Goal: Information Seeking & Learning: Learn about a topic

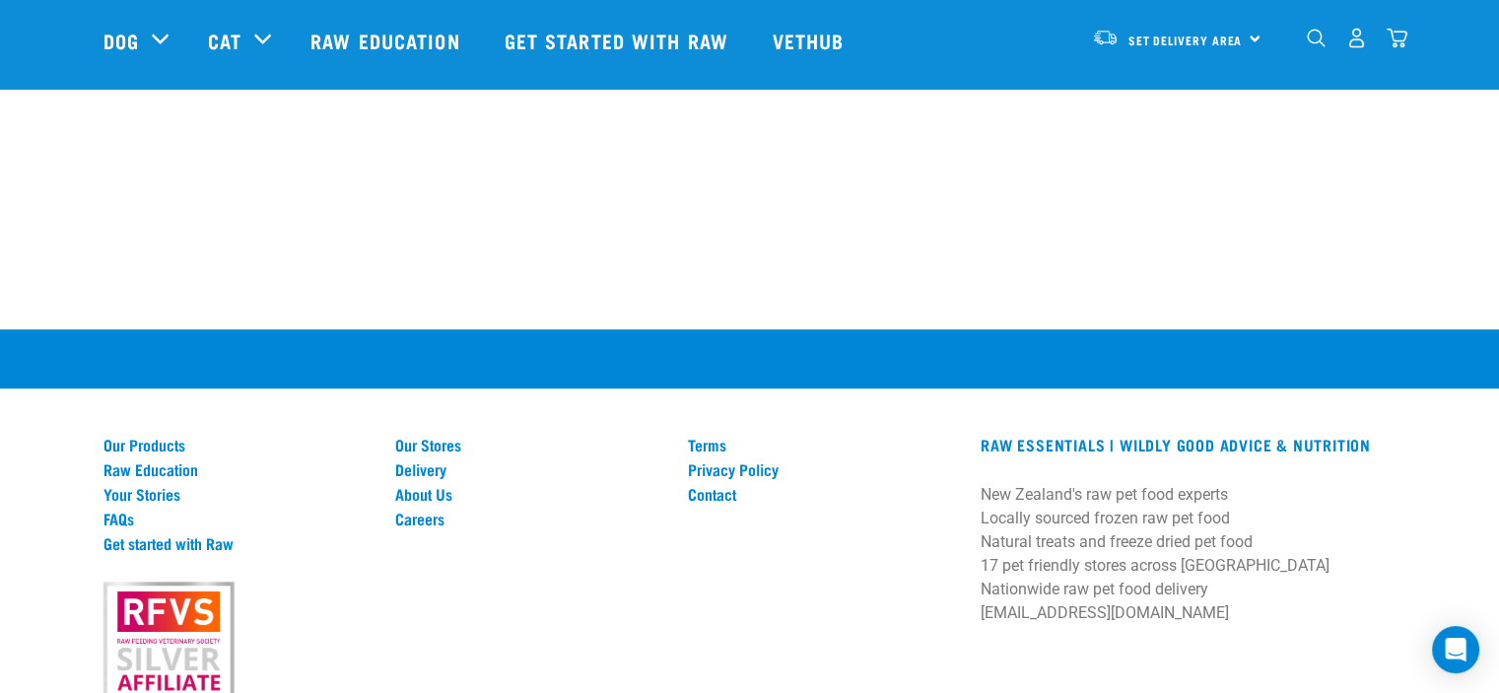
scroll to position [1651, 0]
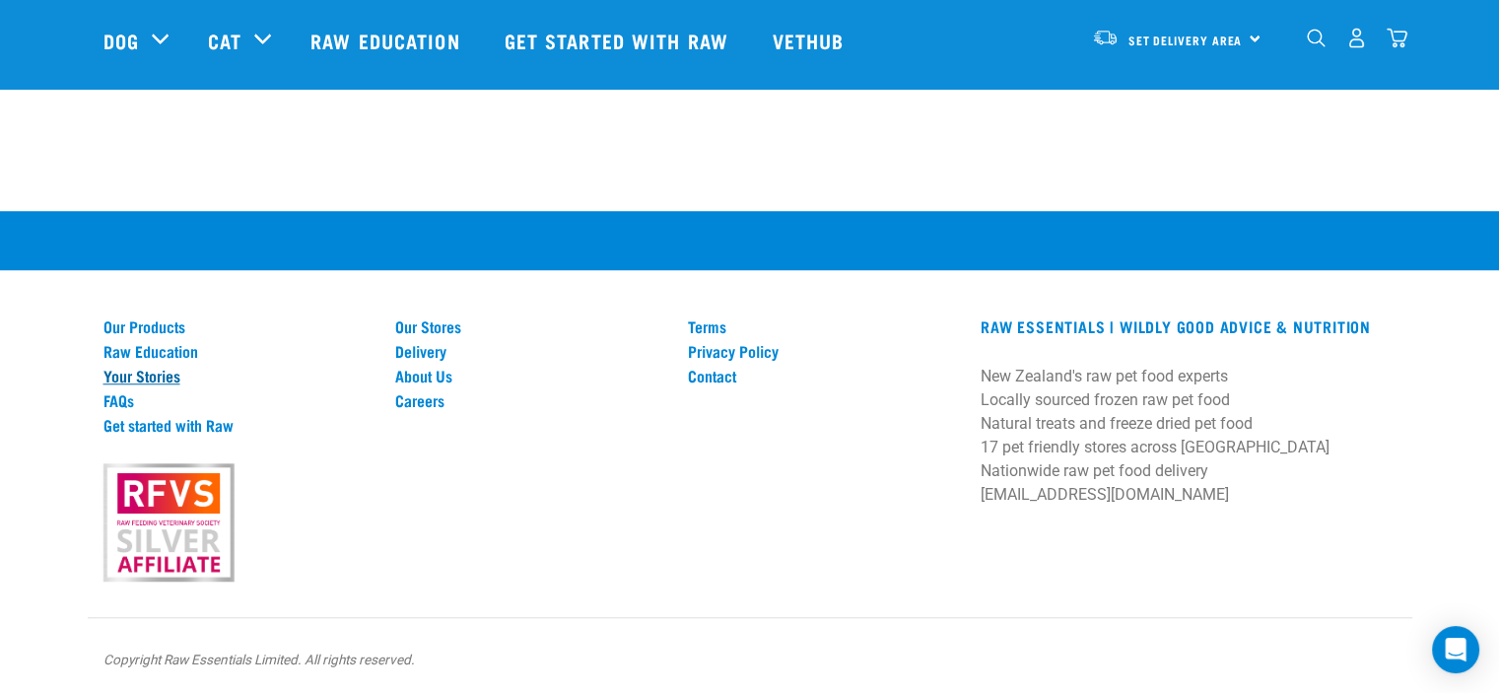
click at [138, 370] on link "Your Stories" at bounding box center [237, 376] width 269 height 18
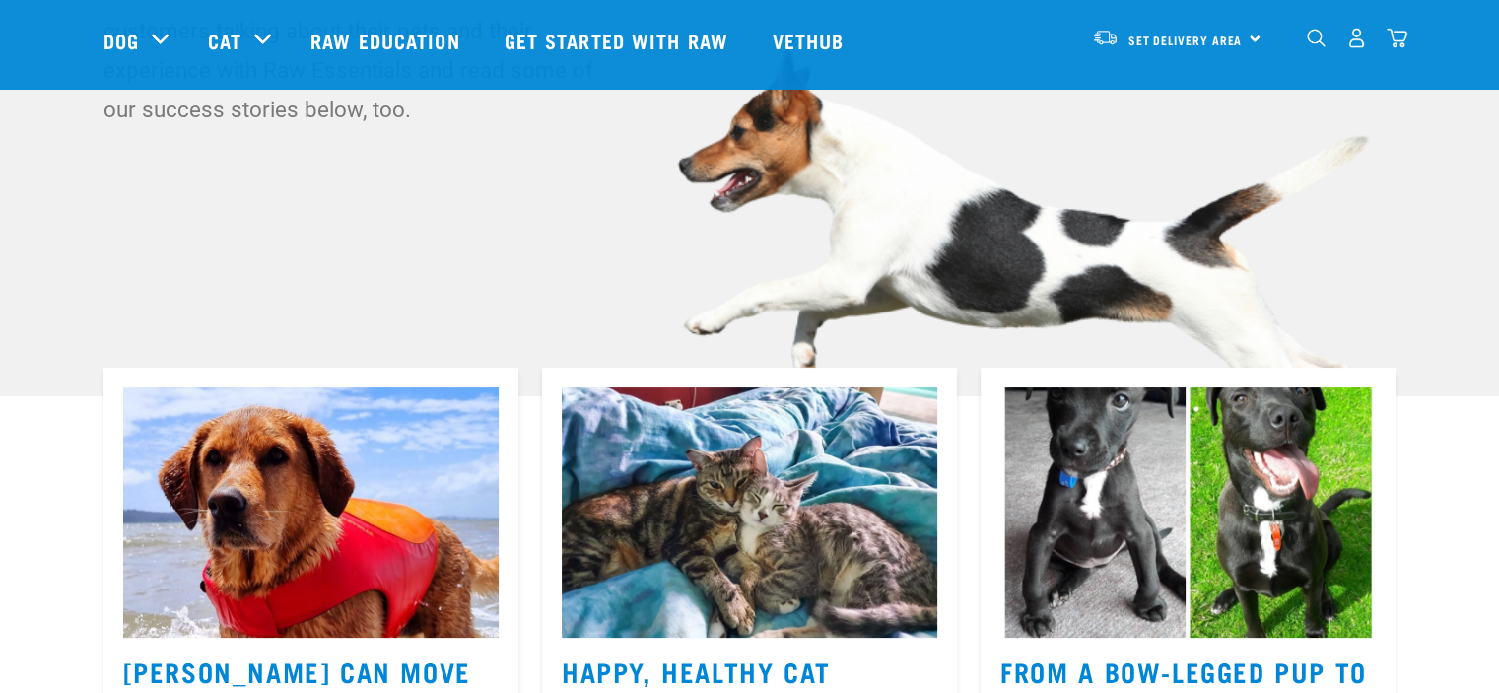
scroll to position [493, 0]
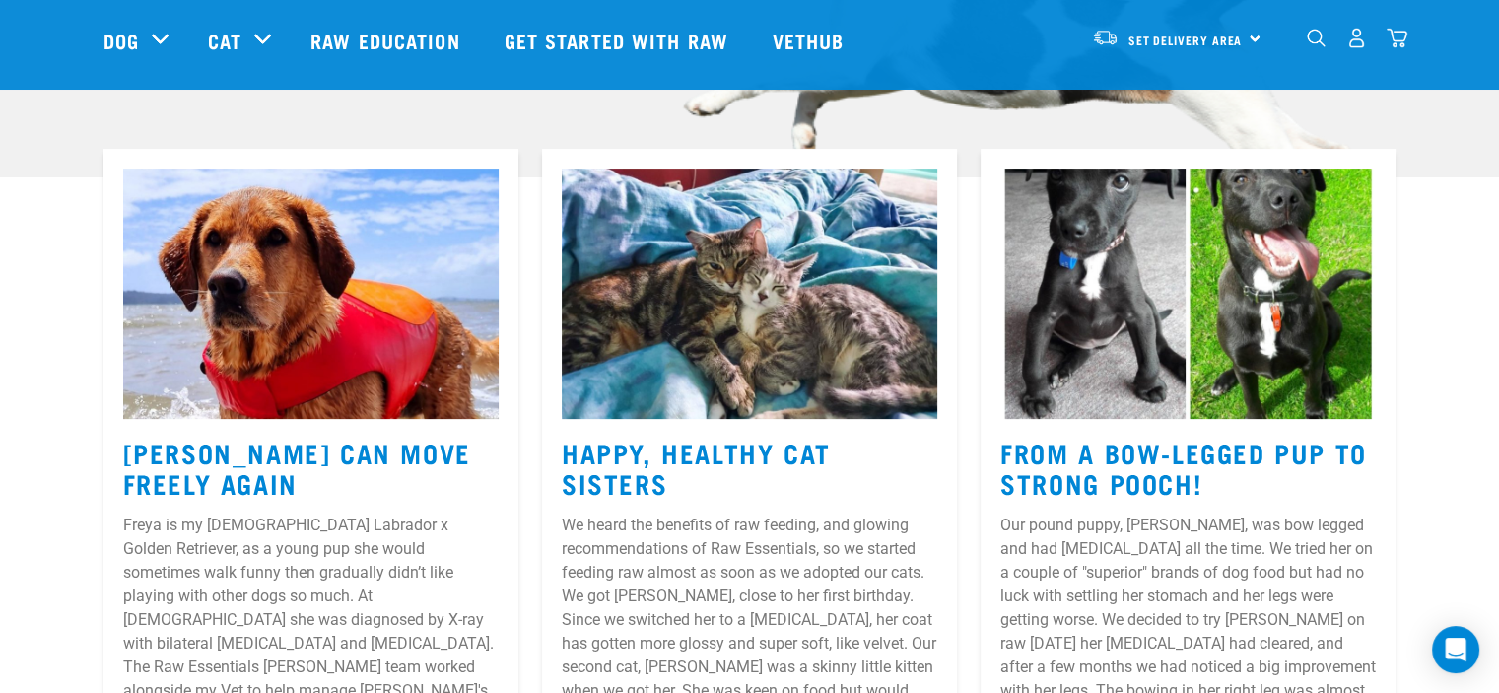
click at [1104, 377] on img at bounding box center [1187, 293] width 375 height 250
click at [1131, 475] on h3 "From a Bow-Legged Pup to Strong Pooch!" at bounding box center [1187, 468] width 375 height 60
click at [1131, 464] on h3 "From a Bow-Legged Pup to Strong Pooch!" at bounding box center [1187, 468] width 375 height 60
click at [1088, 456] on h3 "From a Bow-Legged Pup to Strong Pooch!" at bounding box center [1187, 468] width 375 height 60
click at [1072, 413] on img at bounding box center [1187, 293] width 375 height 250
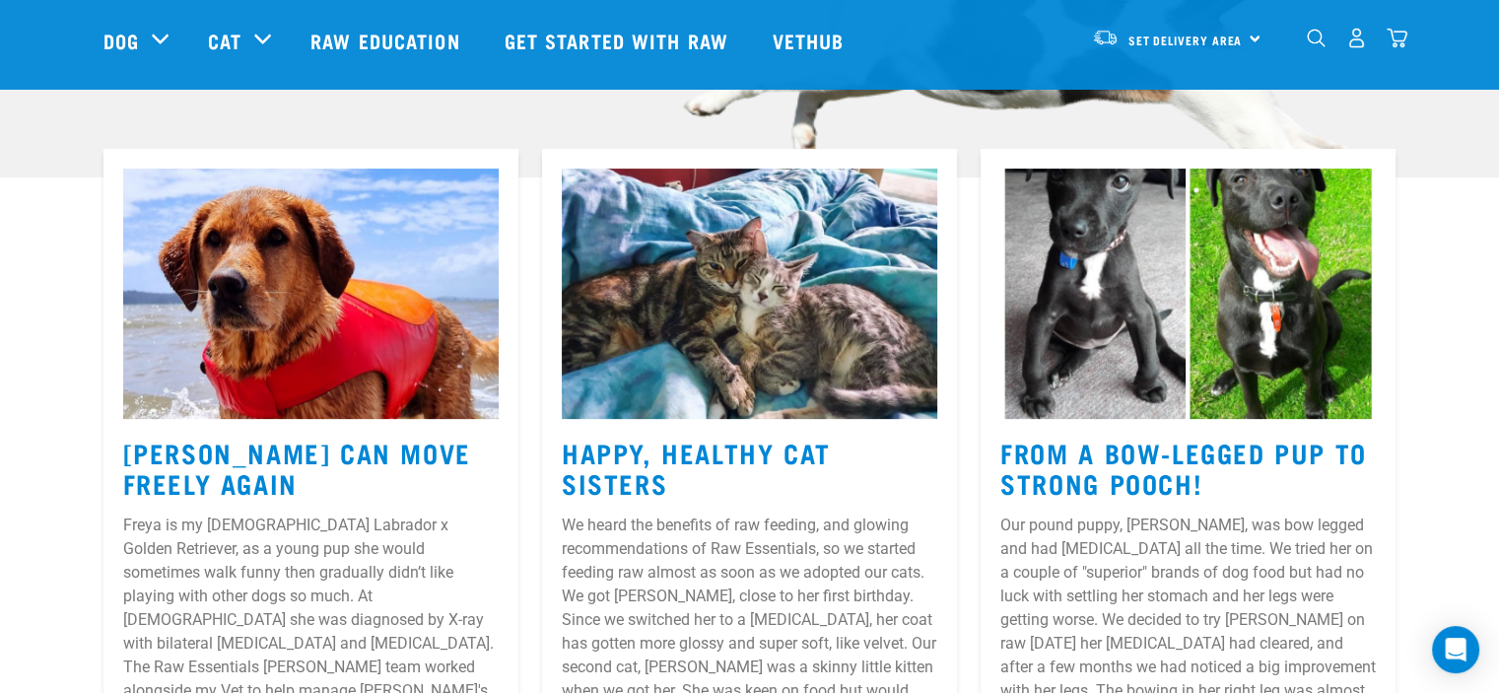
click at [1072, 412] on img at bounding box center [1187, 293] width 375 height 250
click at [1094, 372] on img at bounding box center [1187, 293] width 375 height 250
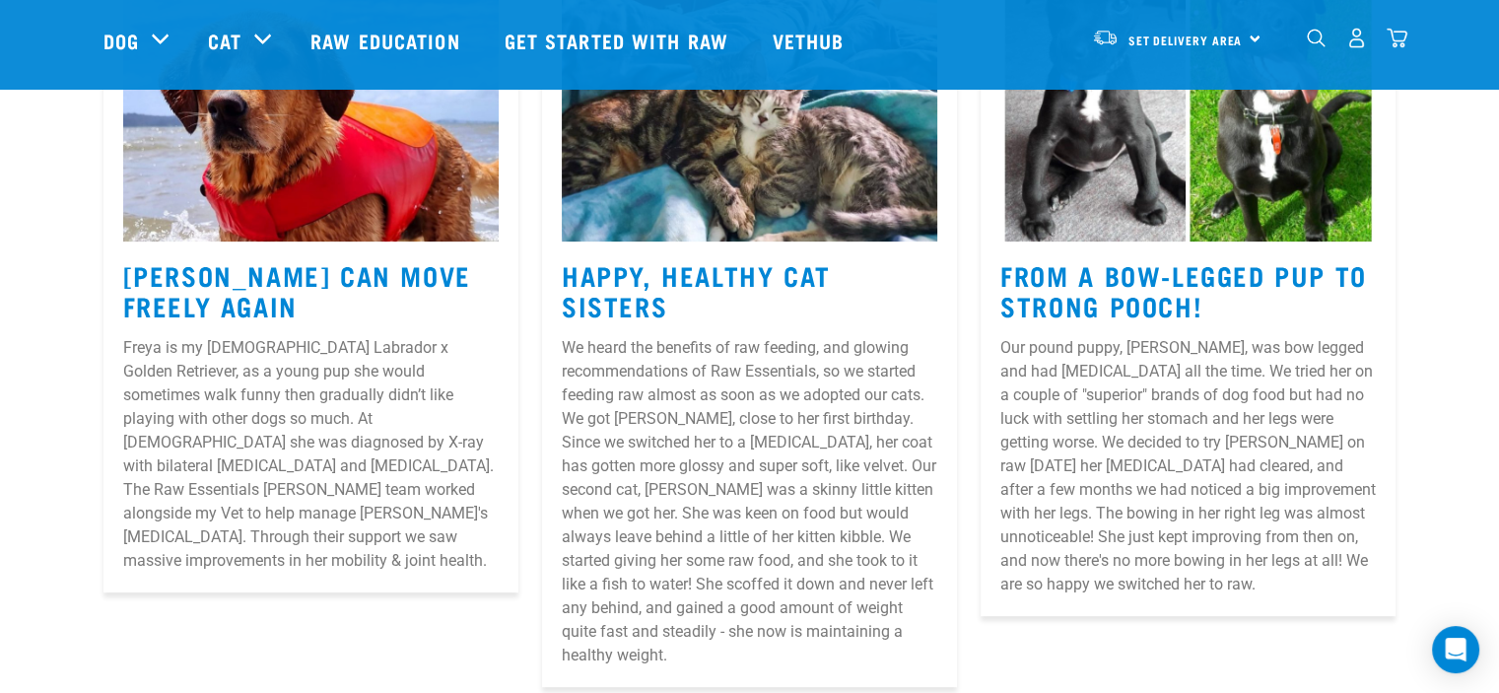
scroll to position [690, 0]
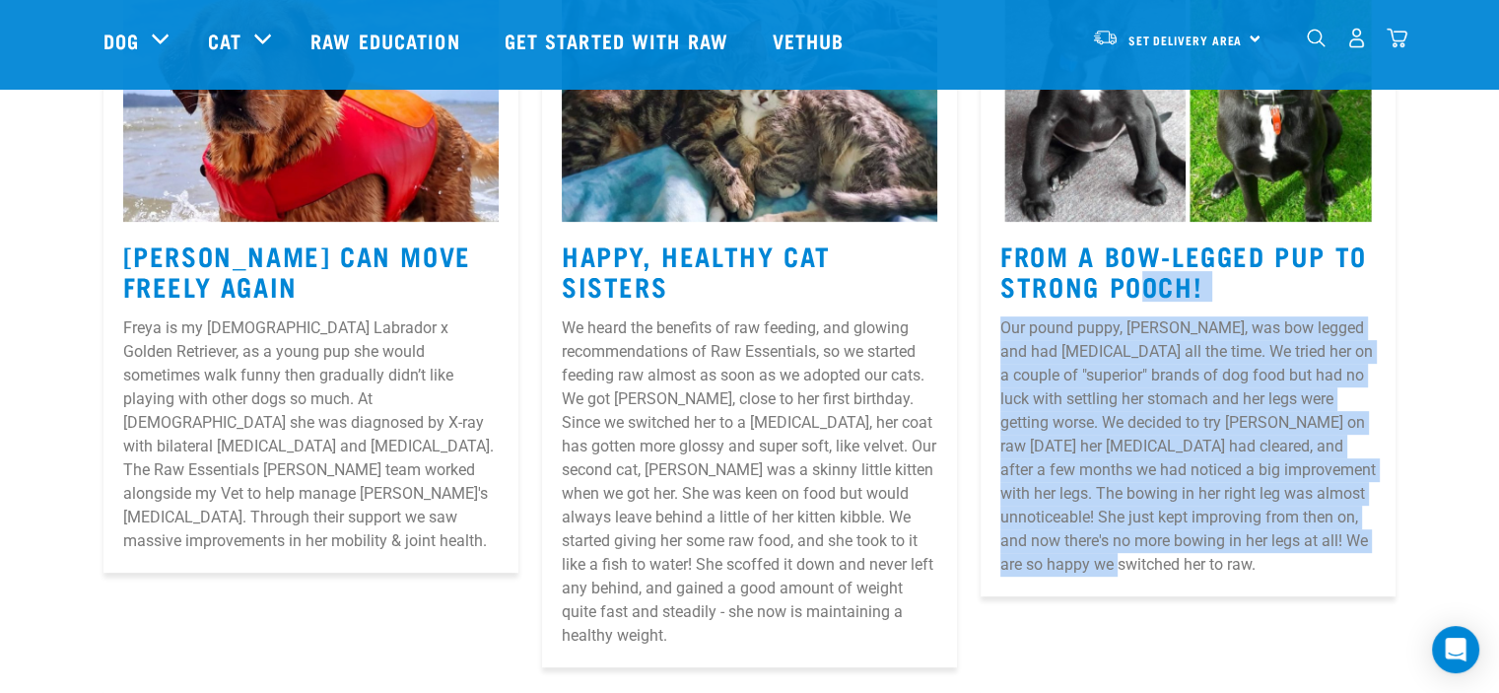
drag, startPoint x: 1164, startPoint y: 564, endPoint x: 1012, endPoint y: 243, distance: 354.4
click at [1012, 243] on article "From a Bow-Legged Pup to Strong Pooch! Our pound puppy, [PERSON_NAME], was bow …" at bounding box center [1187, 274] width 415 height 644
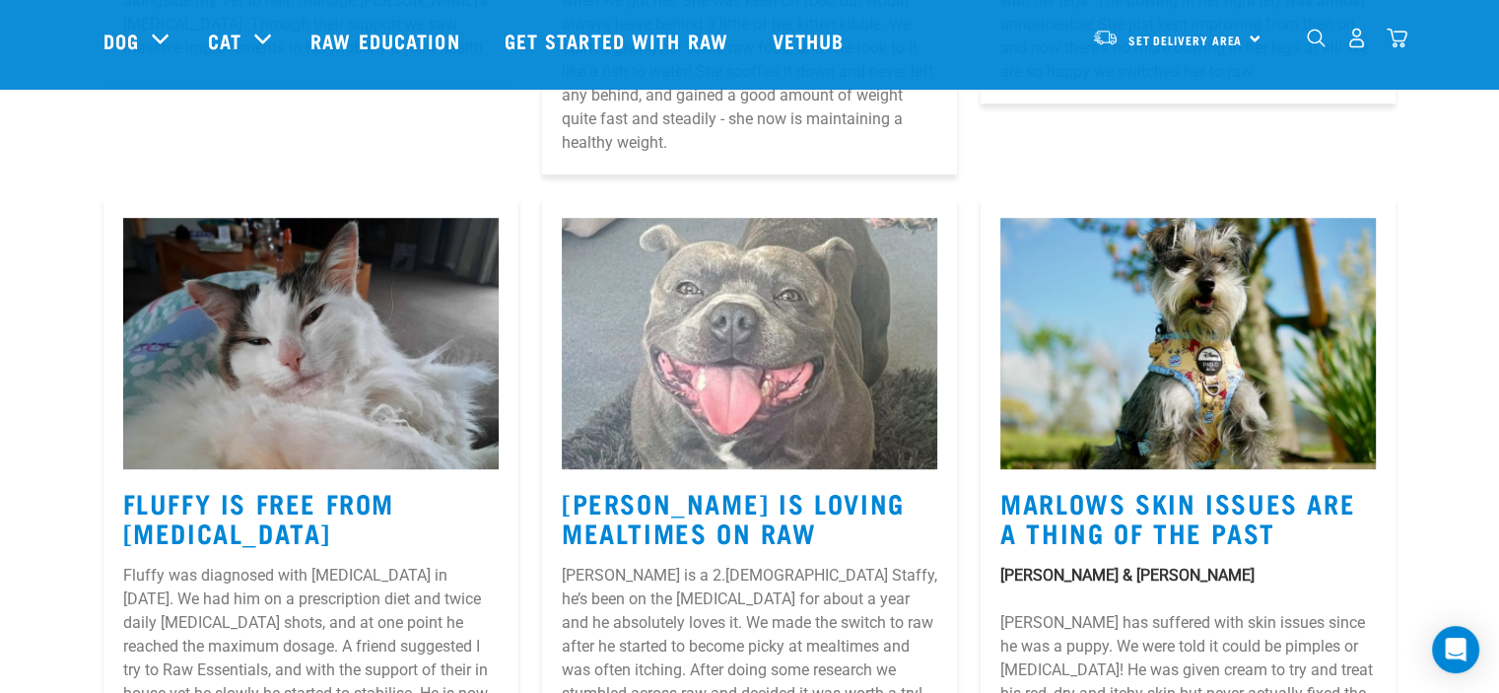
scroll to position [1281, 0]
